Goal: Task Accomplishment & Management: Use online tool/utility

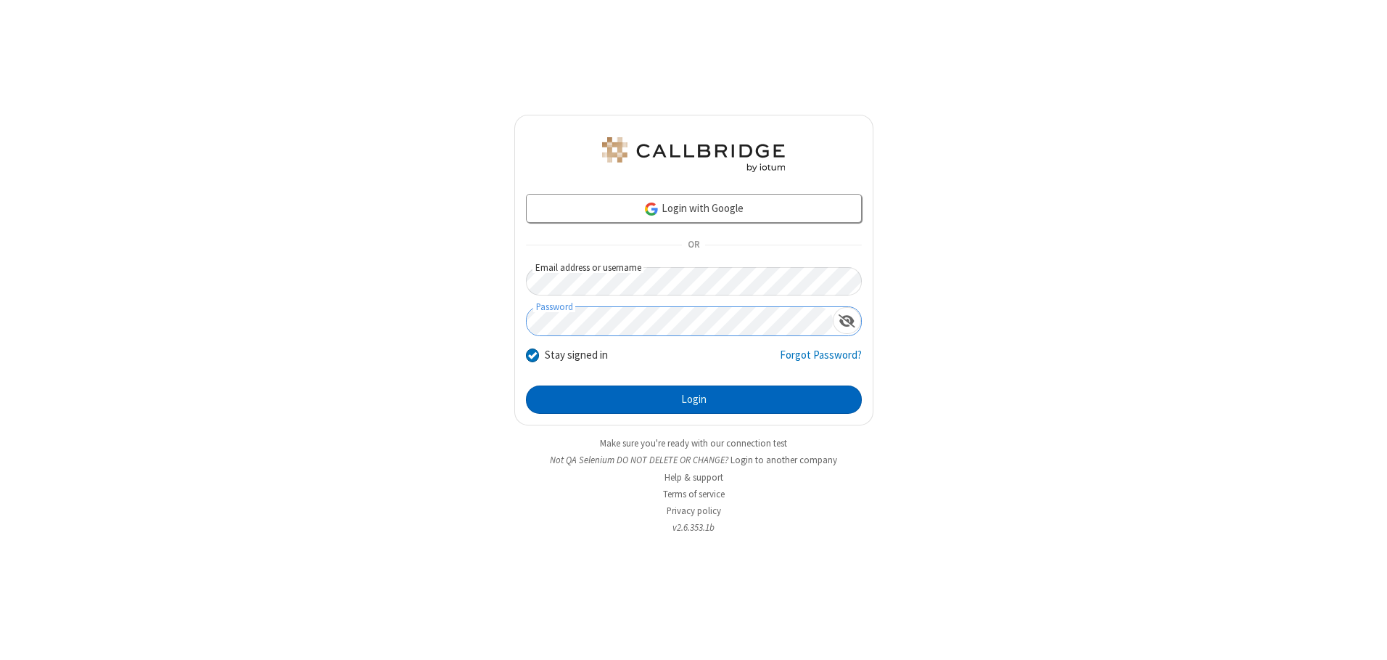
click at [694, 399] on button "Login" at bounding box center [694, 399] width 336 height 29
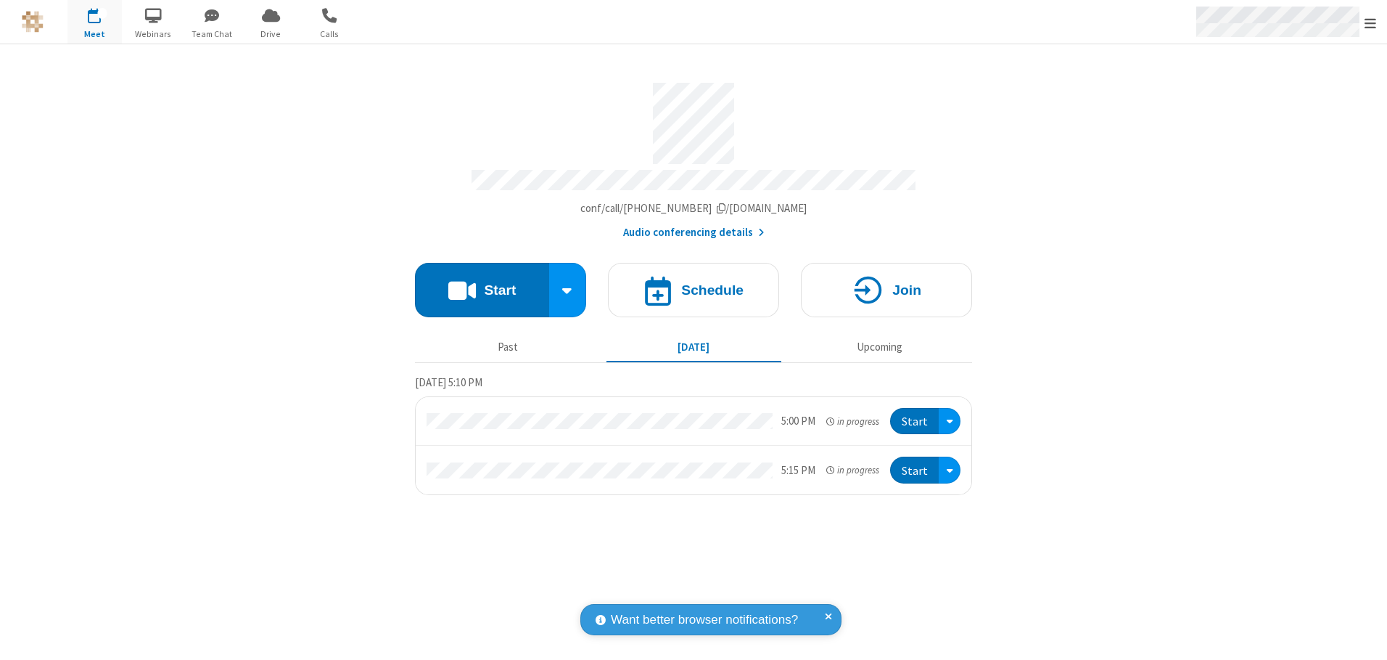
click at [1371, 22] on span "Open menu" at bounding box center [1371, 23] width 12 height 15
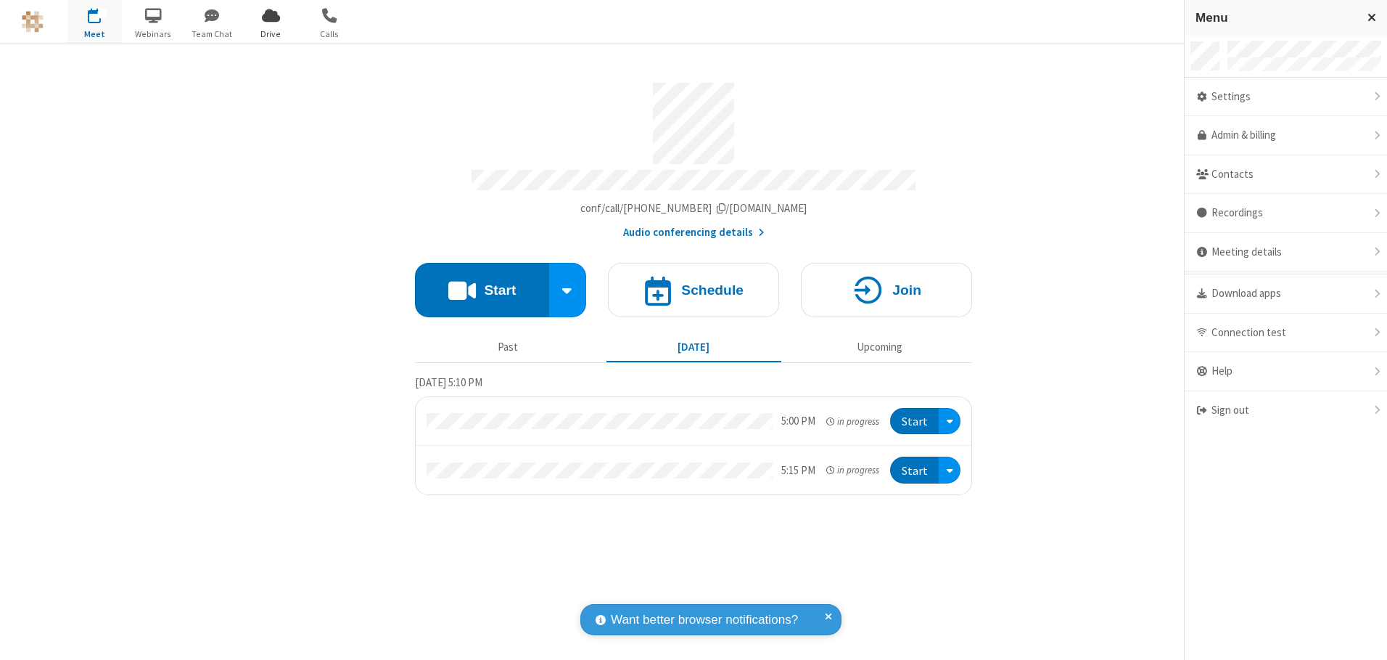
click at [271, 33] on span "Drive" at bounding box center [271, 34] width 54 height 13
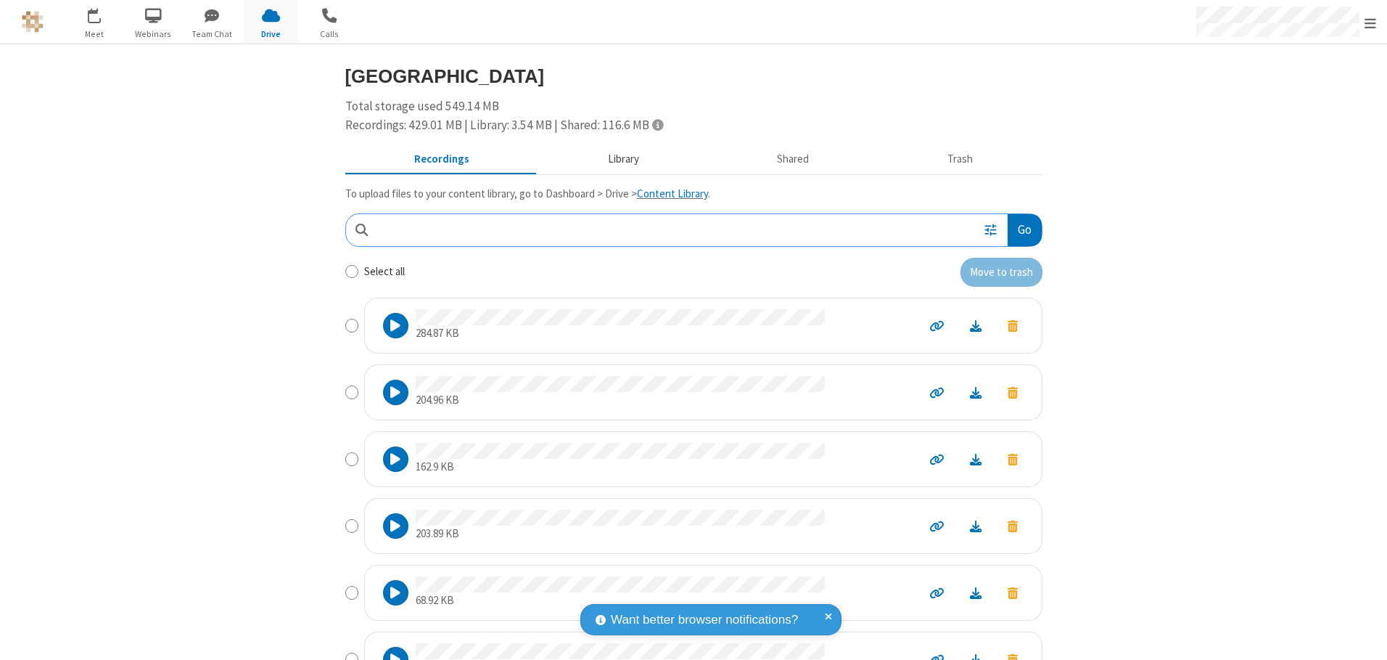
click at [616, 159] on button "Library" at bounding box center [623, 160] width 170 height 28
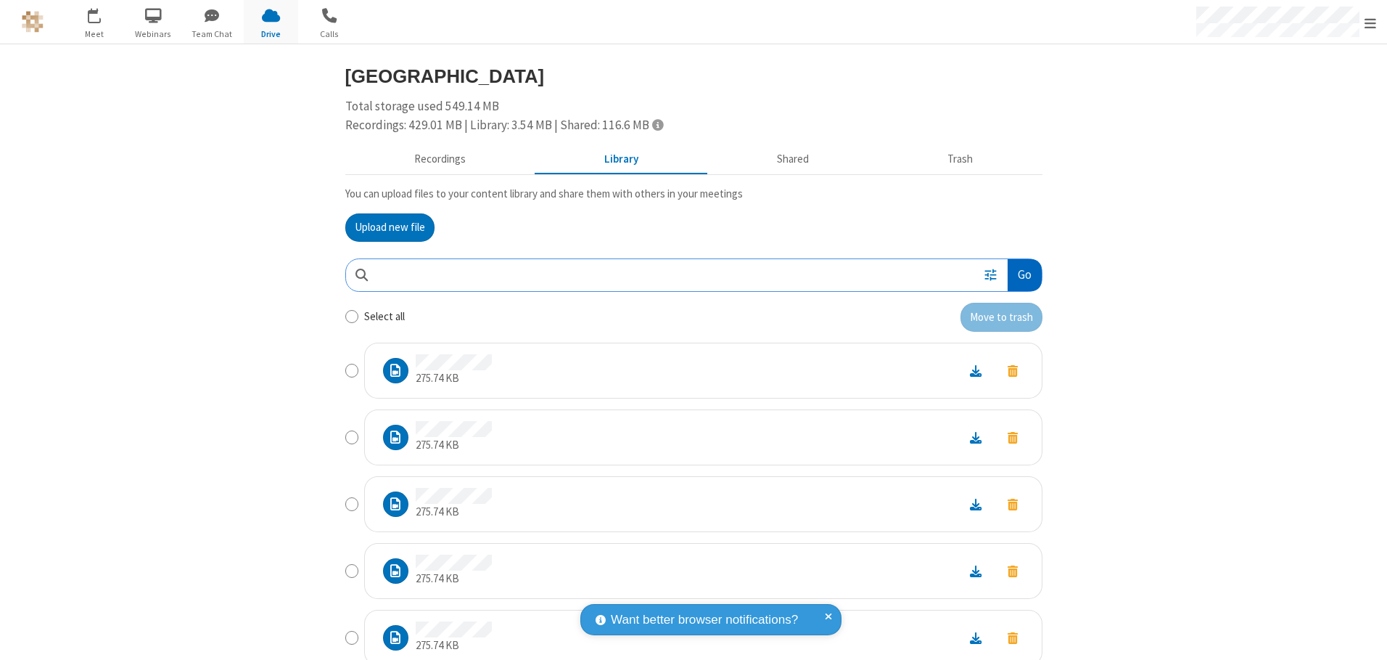
click at [1019, 274] on button "Go" at bounding box center [1024, 275] width 33 height 33
click at [384, 227] on button "Upload new file" at bounding box center [389, 227] width 89 height 29
